Goal: Task Accomplishment & Management: Manage account settings

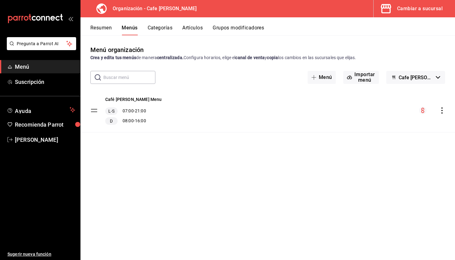
click at [441, 111] on icon "actions" at bounding box center [442, 110] width 6 height 6
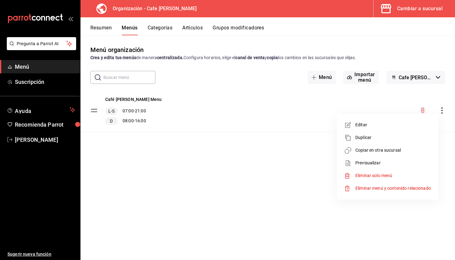
click at [232, 77] on div at bounding box center [227, 130] width 455 height 260
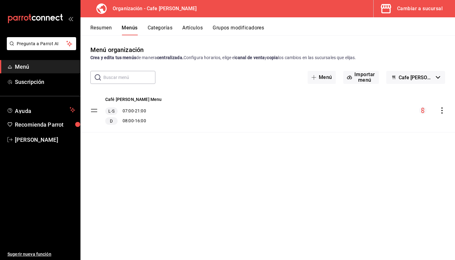
click at [103, 27] on button "Resumen" at bounding box center [100, 30] width 21 height 11
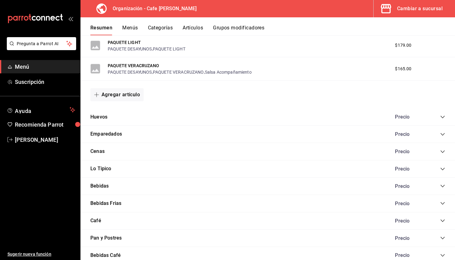
scroll to position [348, 0]
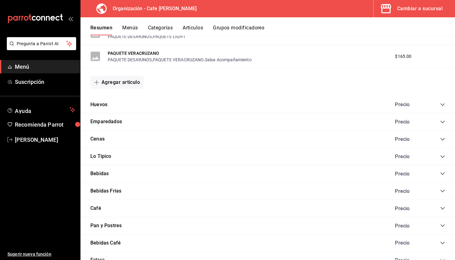
click at [443, 103] on icon "collapse-category-row" at bounding box center [442, 104] width 5 height 5
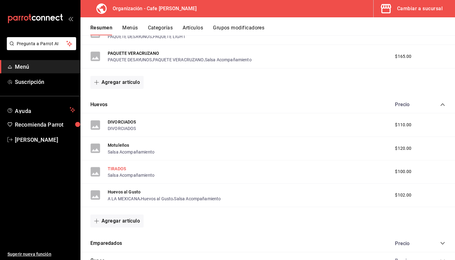
click at [114, 168] on button "TIRADOS" at bounding box center [117, 168] width 18 height 6
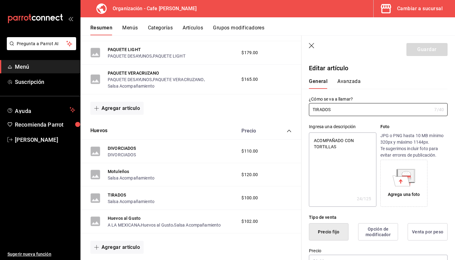
type textarea "x"
type input "$100.00"
drag, startPoint x: 340, startPoint y: 111, endPoint x: 314, endPoint y: 110, distance: 25.7
click at [314, 110] on input "TIRADOS" at bounding box center [370, 109] width 123 height 12
type input "Ti"
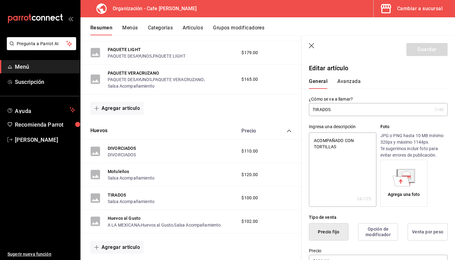
type textarea "x"
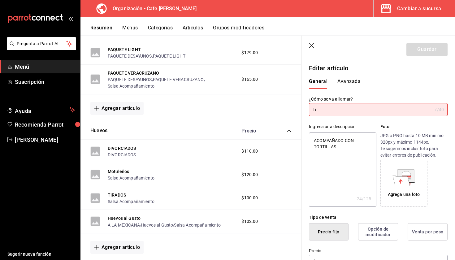
type input "Tir"
type textarea "x"
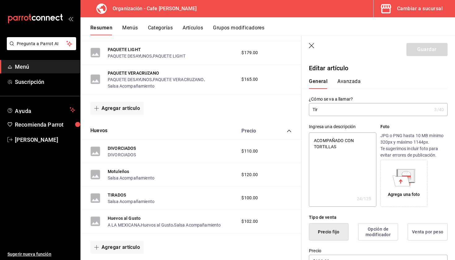
type input "Tira"
type textarea "x"
type input "Tirad"
type textarea "x"
type input "Tirado"
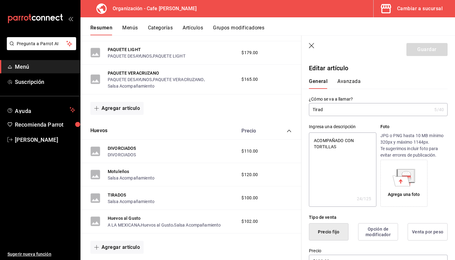
type textarea "x"
type input "Tirados"
type textarea "x"
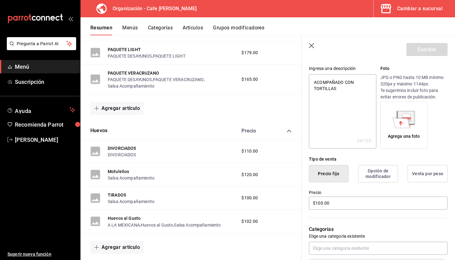
scroll to position [53, 0]
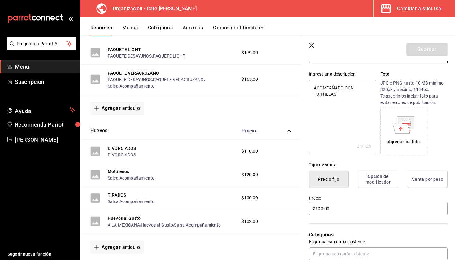
type input "Tirados"
type textarea "x"
drag, startPoint x: 352, startPoint y: 98, endPoint x: 316, endPoint y: 88, distance: 37.5
click at [316, 88] on textarea "ACOMPAÑADO CON TORTILLAS" at bounding box center [342, 117] width 67 height 74
type textarea "Ac"
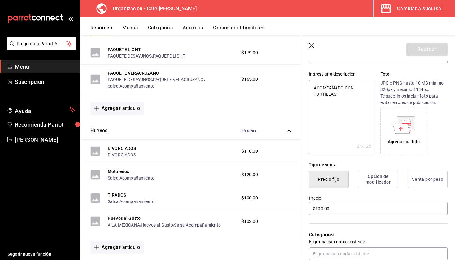
type textarea "x"
type textarea "Aco"
type textarea "x"
type textarea "Acom"
type textarea "x"
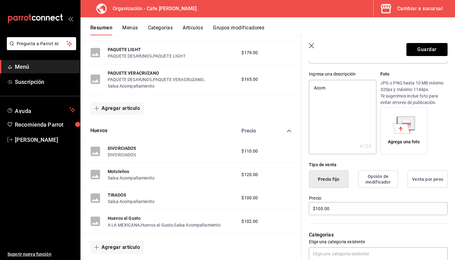
type textarea "Acomp"
type textarea "x"
type textarea "Acompa"
type textarea "x"
type textarea "Acompañ"
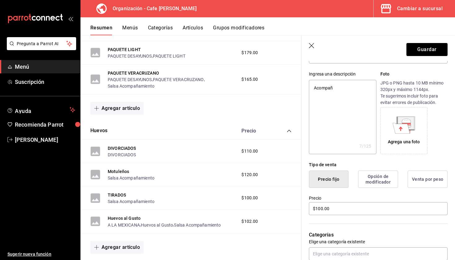
type textarea "x"
type textarea "Acompaña"
type textarea "x"
type textarea "Acompañad"
type textarea "x"
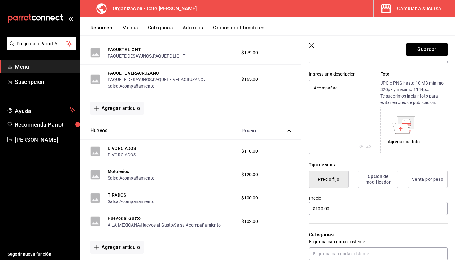
type textarea "Acompañado"
type textarea "x"
type textarea "Acompañados"
type textarea "x"
type textarea "Acompañados"
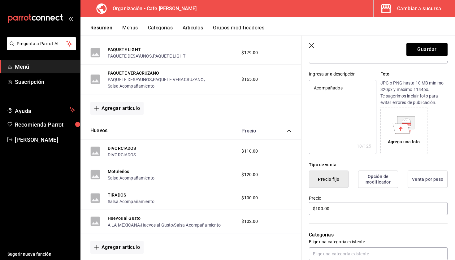
type textarea "x"
type textarea "Acompañados d"
type textarea "x"
type textarea "Acompañados de"
type textarea "x"
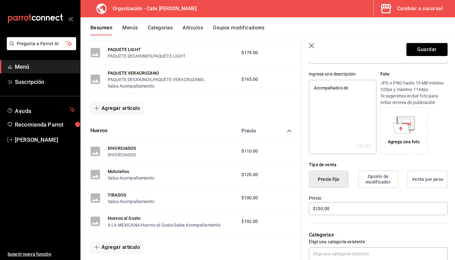
type textarea "Acompañados de"
type textarea "x"
type textarea "Acompañados de"
type textarea "x"
type textarea "Acompañados de"
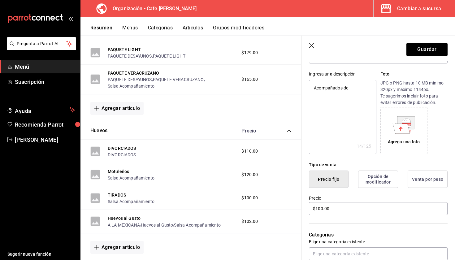
type textarea "x"
type textarea "Acompañados de T"
type textarea "x"
type textarea "Acompañados de To"
type textarea "x"
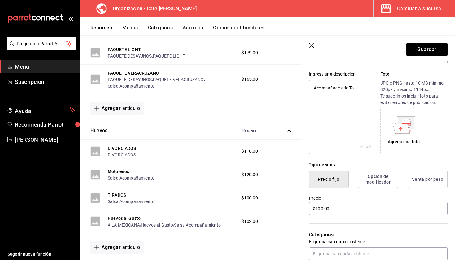
type textarea "Acompañados de Toe"
type textarea "x"
type textarea "Acompañados de To"
type textarea "x"
type textarea "Acompañados de Tor"
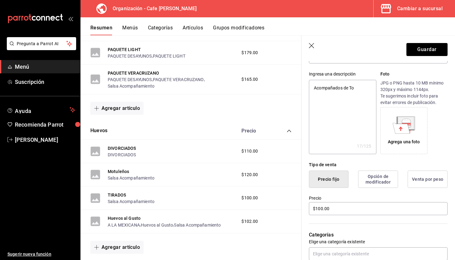
type textarea "x"
type textarea "Acompañados [PERSON_NAME]"
type textarea "x"
type textarea "Acompañados [PERSON_NAME]"
type textarea "x"
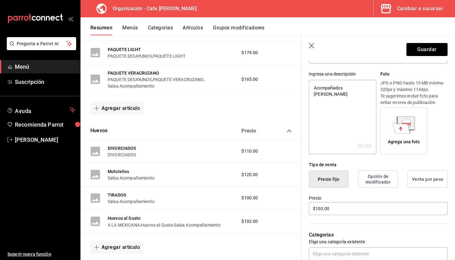
type textarea "Acompañados de Tortil"
type textarea "x"
type textarea "Acompañados de Tortill"
type textarea "x"
type textarea "Acompañados de Tortilla"
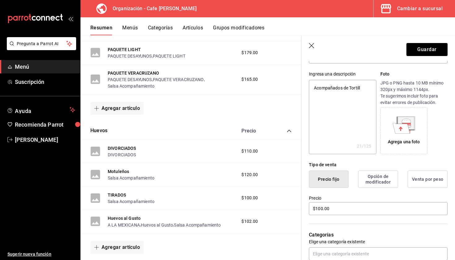
type textarea "x"
type textarea "Acompañados de Tortillas"
type textarea "x"
type textarea "Acompañados de Tortillas"
type textarea "x"
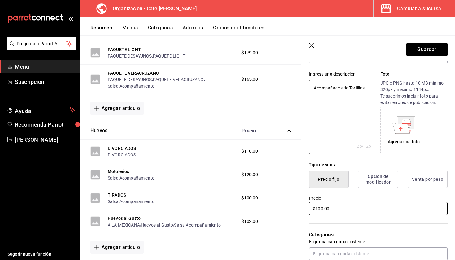
type textarea "Acompañados de Tortillas"
click at [323, 208] on input "$100.00" at bounding box center [378, 208] width 139 height 13
type textarea "x"
type input "$10.00"
type textarea "x"
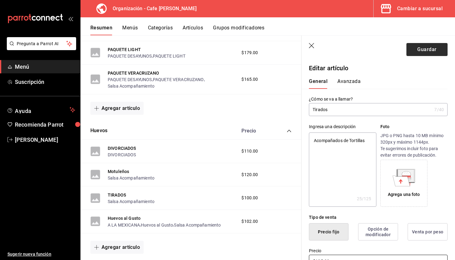
type input "$105.00"
click at [435, 49] on button "Guardar" at bounding box center [426, 49] width 41 height 13
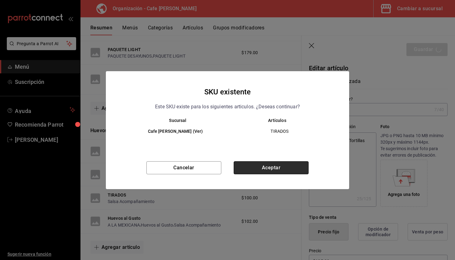
click at [257, 164] on button "Aceptar" at bounding box center [271, 167] width 75 height 13
type textarea "x"
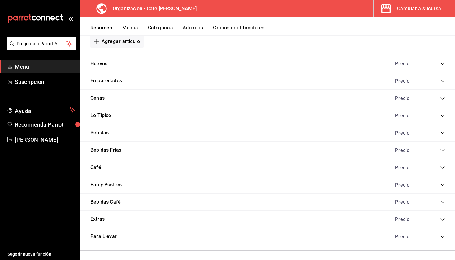
scroll to position [389, 0]
click at [442, 217] on icon "collapse-category-row" at bounding box center [442, 219] width 5 height 5
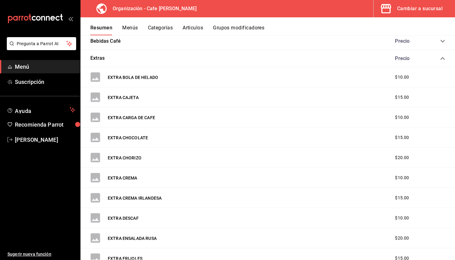
scroll to position [551, 0]
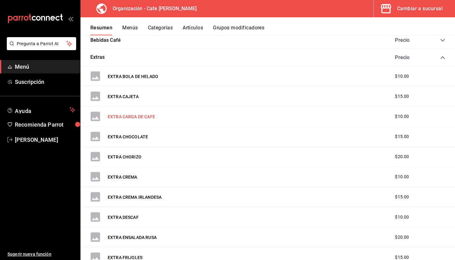
click at [135, 116] on button "EXTRA CARGA DE CAFE" at bounding box center [131, 117] width 47 height 6
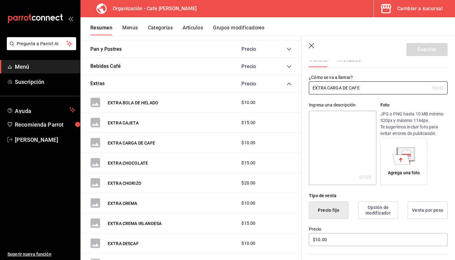
scroll to position [25, 0]
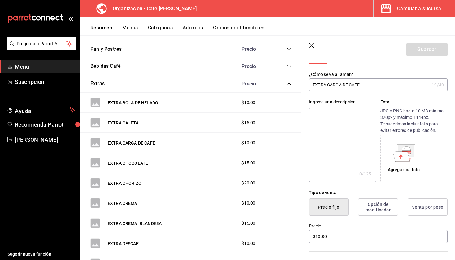
drag, startPoint x: 365, startPoint y: 86, endPoint x: 315, endPoint y: 84, distance: 50.1
click at [315, 84] on input "EXTRA CARGA DE CAFE" at bounding box center [369, 85] width 120 height 12
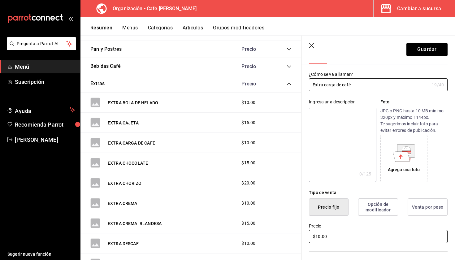
type input "Extra carga de café"
click at [319, 237] on input "$10.00" at bounding box center [378, 236] width 139 height 13
type input "$1.00"
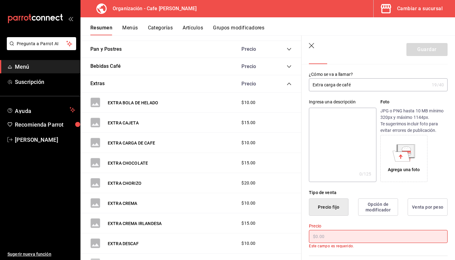
type input "$5.00"
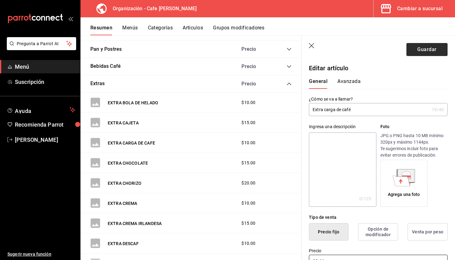
scroll to position [0, 0]
click at [418, 51] on button "Guardar" at bounding box center [426, 49] width 41 height 13
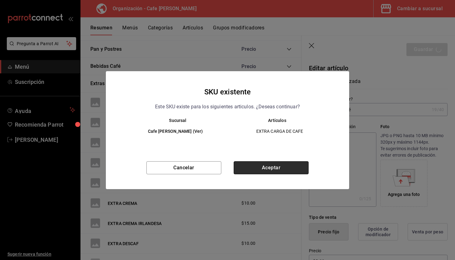
click at [289, 166] on button "Aceptar" at bounding box center [271, 167] width 75 height 13
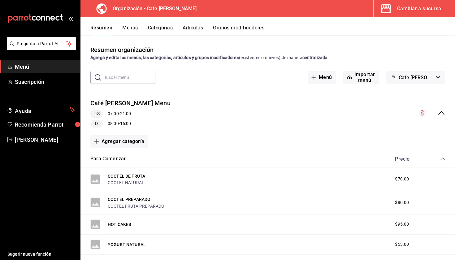
click at [130, 27] on button "Menús" at bounding box center [129, 30] width 15 height 11
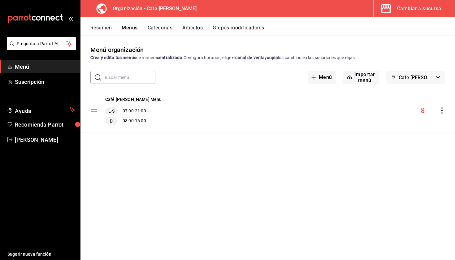
click at [440, 111] on icon "actions" at bounding box center [442, 110] width 6 height 6
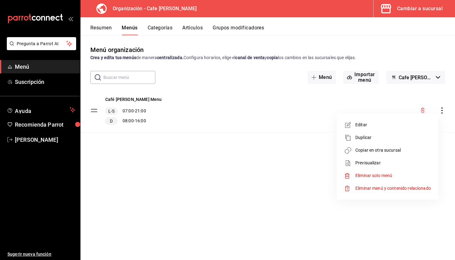
click at [369, 149] on span "Copiar en otra sucursal" at bounding box center [392, 150] width 75 height 6
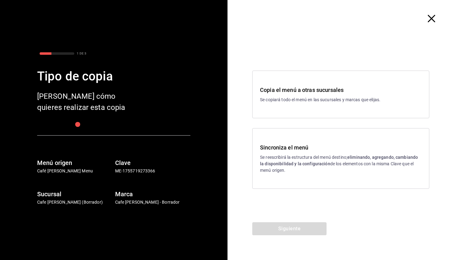
click at [332, 161] on p "Se reescribirá la estructura del menú destino; eliminando, agregando, cambiando…" at bounding box center [340, 163] width 161 height 19
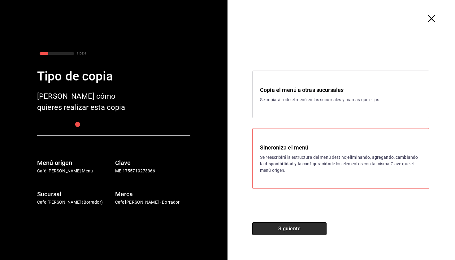
click at [301, 232] on button "Siguiente" at bounding box center [289, 228] width 74 height 13
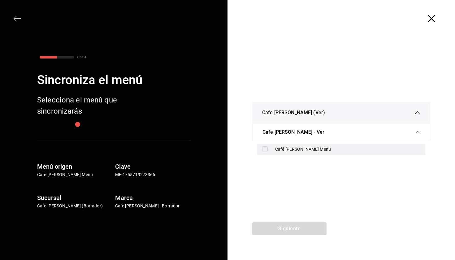
click at [288, 152] on div "Café [PERSON_NAME] Menu" at bounding box center [347, 149] width 145 height 6
checkbox input "true"
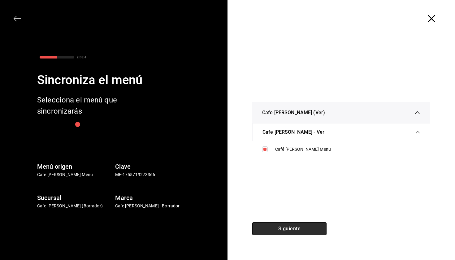
click at [291, 229] on button "Siguiente" at bounding box center [289, 228] width 74 height 13
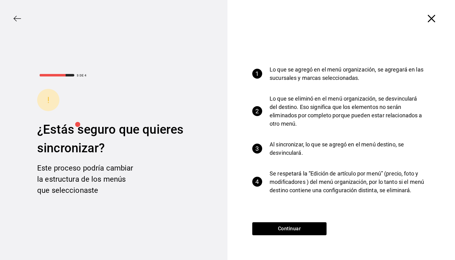
click at [286, 236] on div "Continuar" at bounding box center [289, 241] width 124 height 38
click at [286, 232] on button "Continuar" at bounding box center [289, 228] width 74 height 13
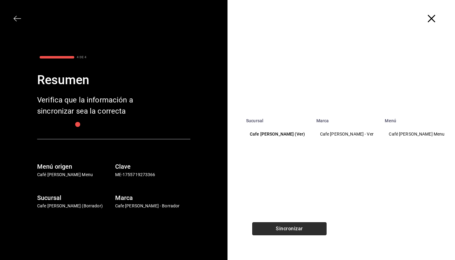
click at [284, 230] on button "Sincronizar" at bounding box center [289, 228] width 74 height 13
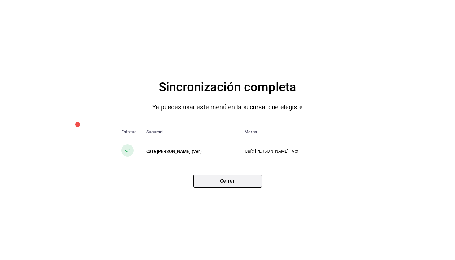
click at [224, 185] on button "Cerrar" at bounding box center [227, 180] width 68 height 13
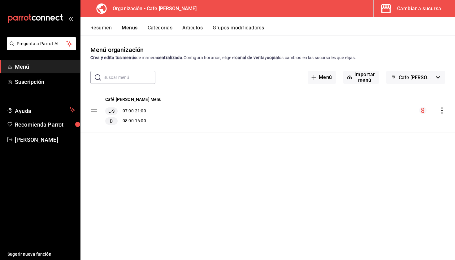
click at [95, 27] on button "Resumen" at bounding box center [100, 30] width 21 height 11
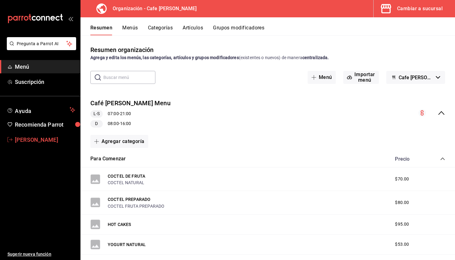
click at [27, 139] on span "[PERSON_NAME]" at bounding box center [45, 139] width 60 height 8
